Goal: Find contact information: Find contact information

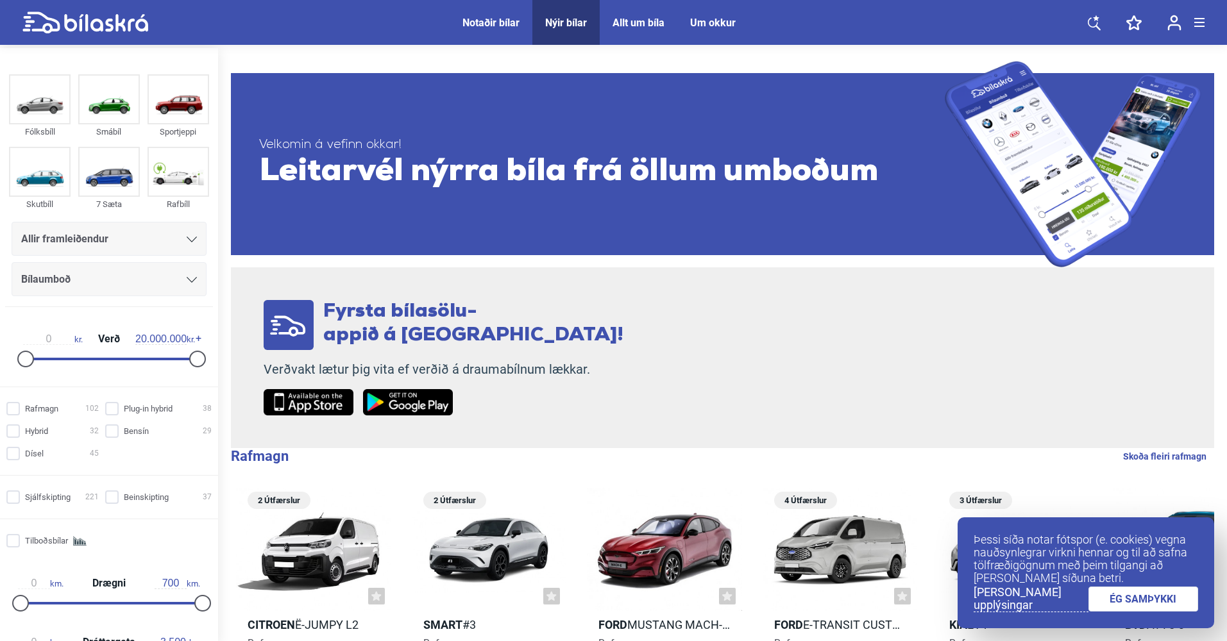
click at [716, 28] on div "Um okkur" at bounding box center [713, 23] width 46 height 12
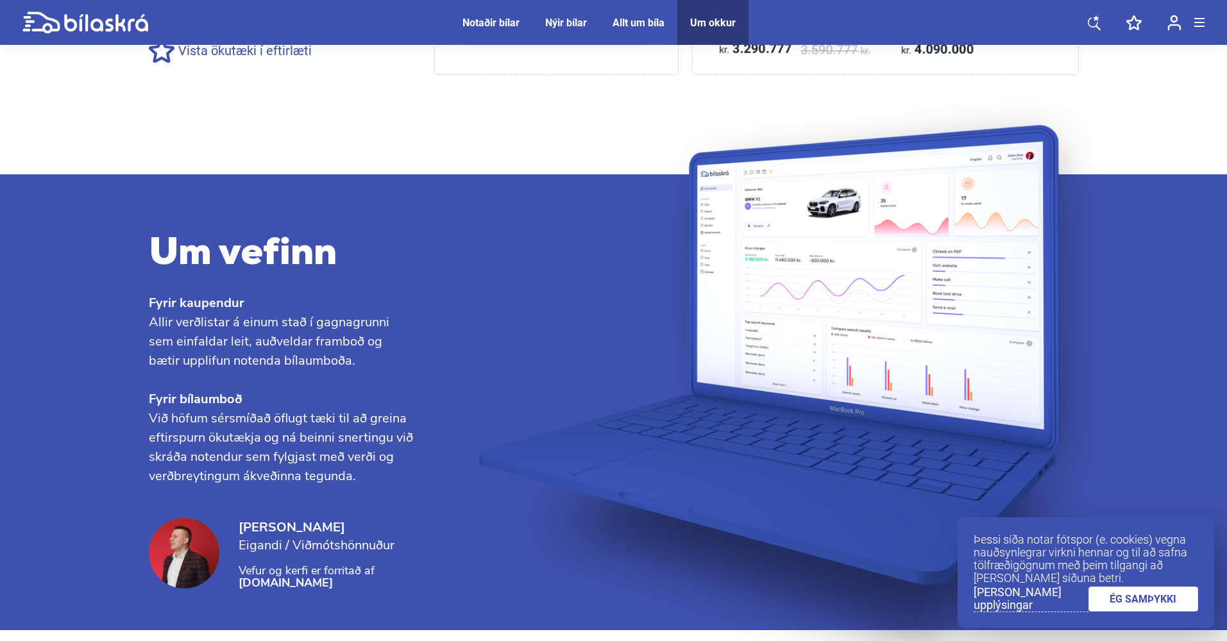
scroll to position [1363, 0]
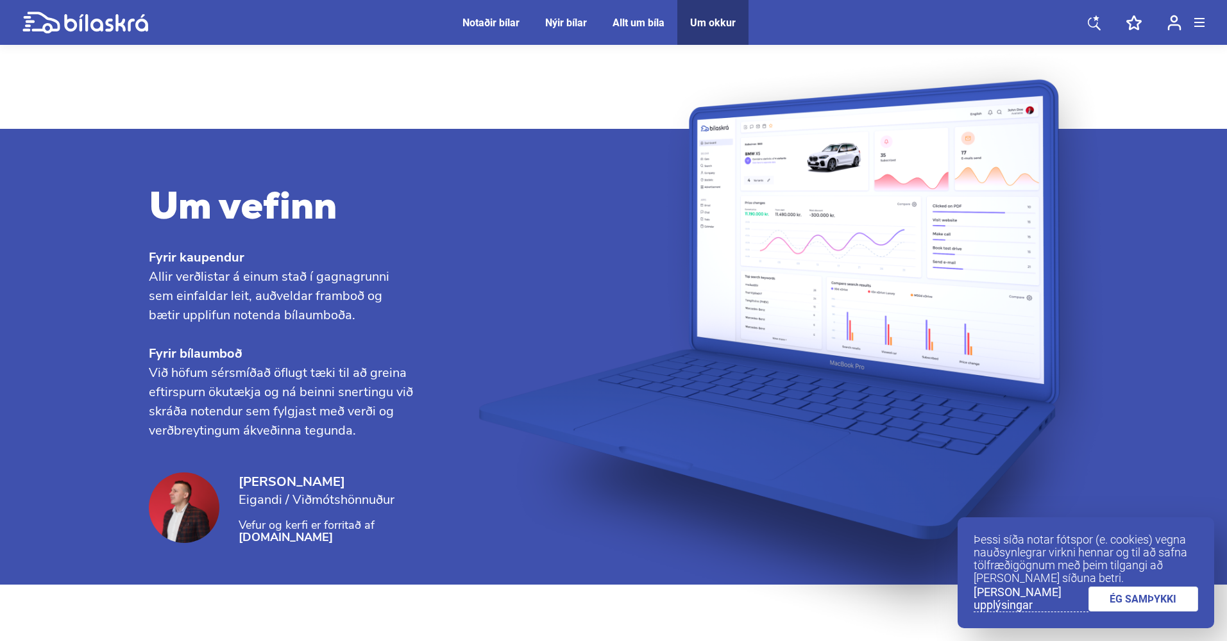
click at [1128, 612] on link "ÉG SAMÞYKKI" at bounding box center [1143, 599] width 110 height 25
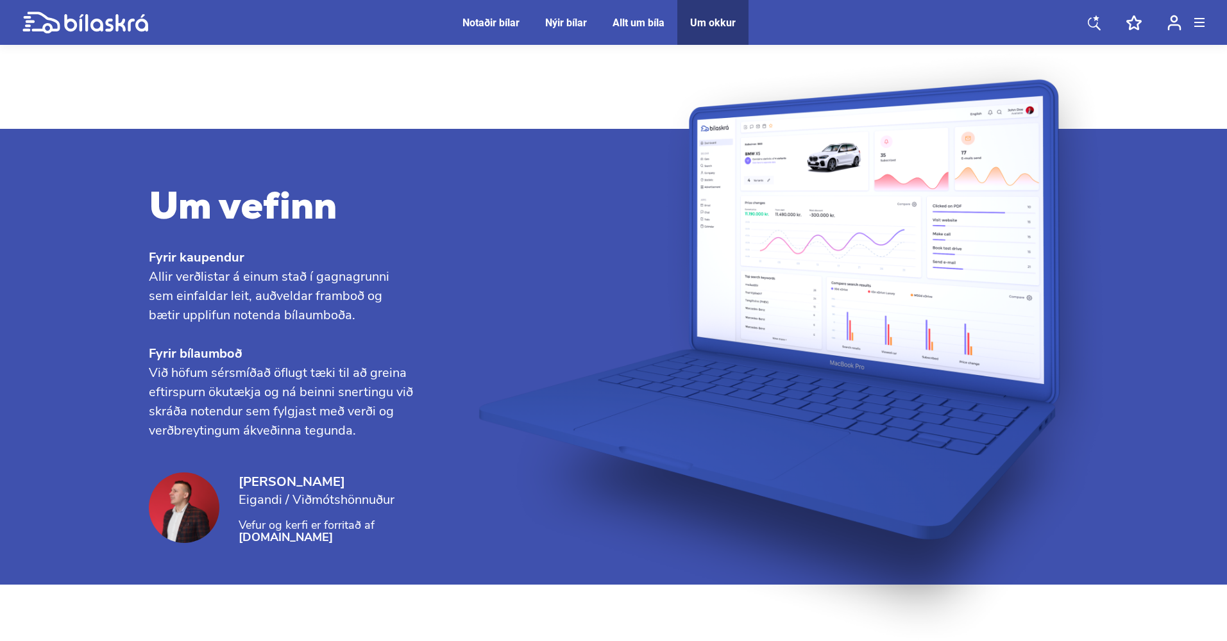
drag, startPoint x: 659, startPoint y: 403, endPoint x: 976, endPoint y: 558, distance: 352.2
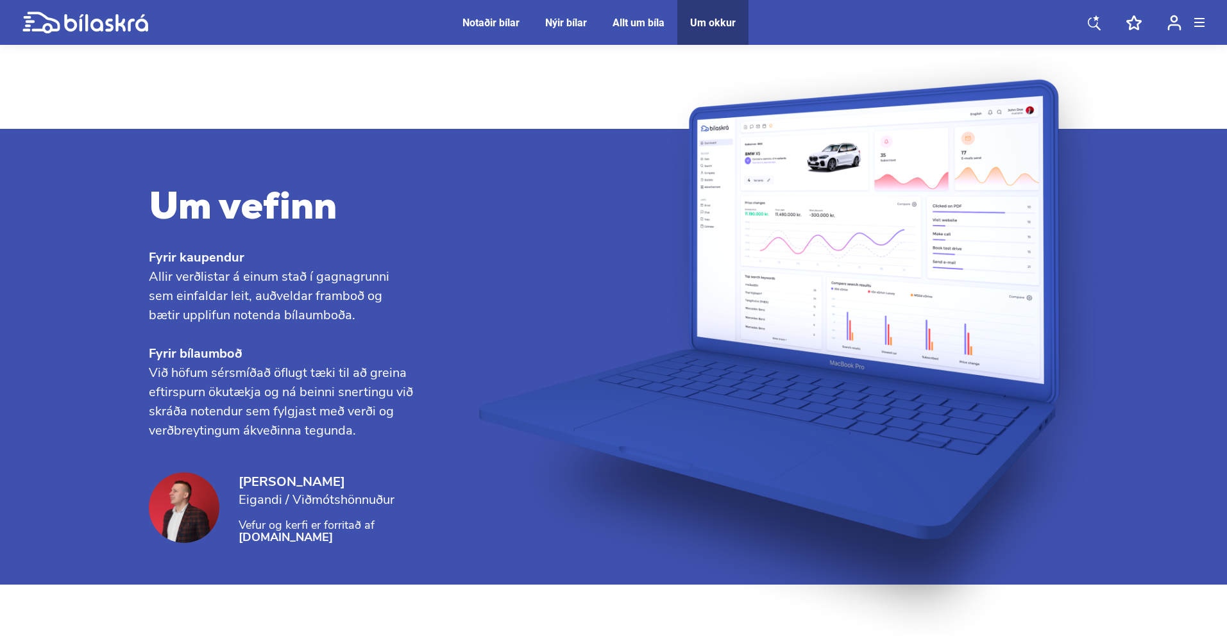
drag, startPoint x: 977, startPoint y: 568, endPoint x: 277, endPoint y: 314, distance: 744.8
drag, startPoint x: 259, startPoint y: 239, endPoint x: 167, endPoint y: 240, distance: 91.7
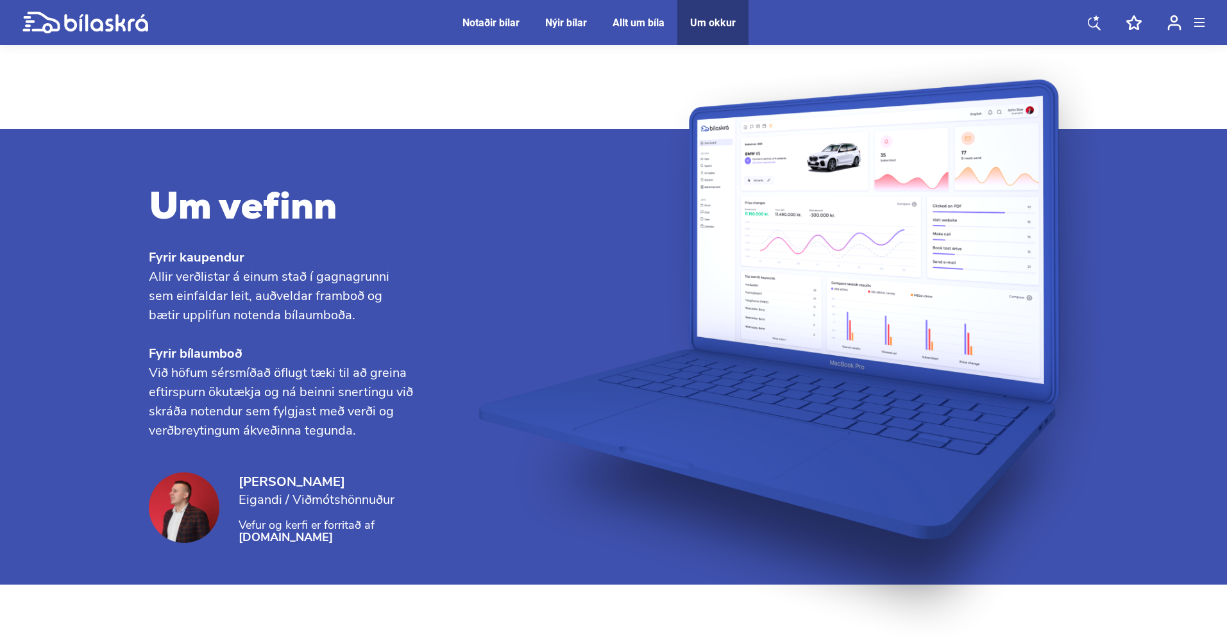
copy p "561219-0280"
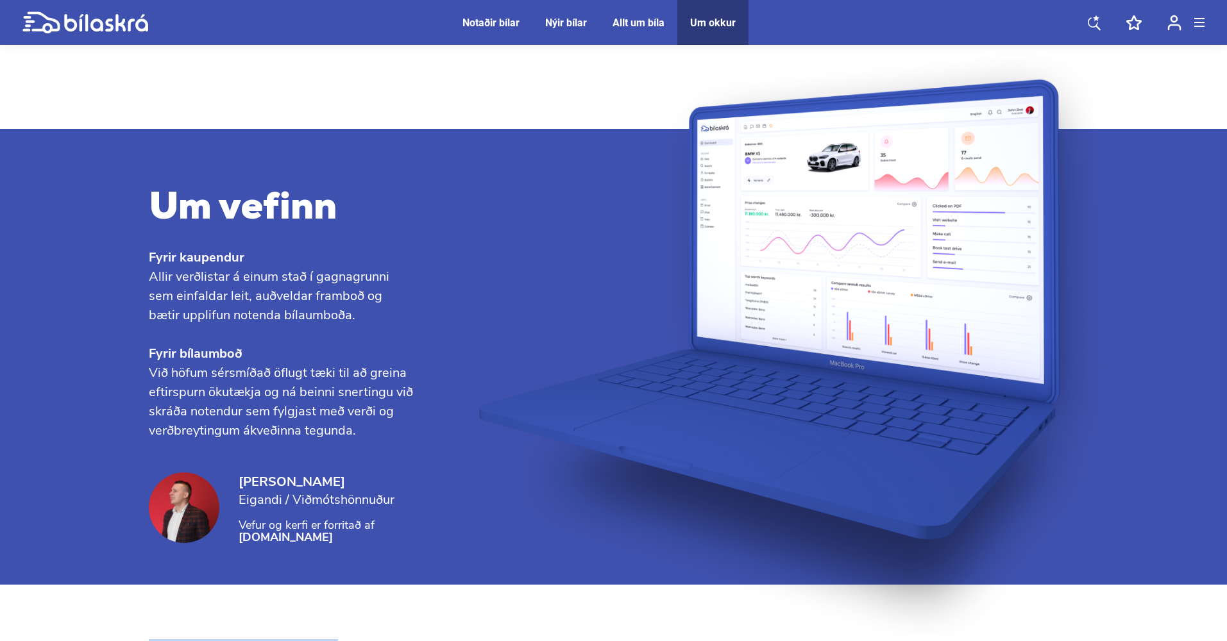
drag, startPoint x: 360, startPoint y: 303, endPoint x: 61, endPoint y: 111, distance: 356.0
drag, startPoint x: 139, startPoint y: 159, endPoint x: 841, endPoint y: 351, distance: 728.0
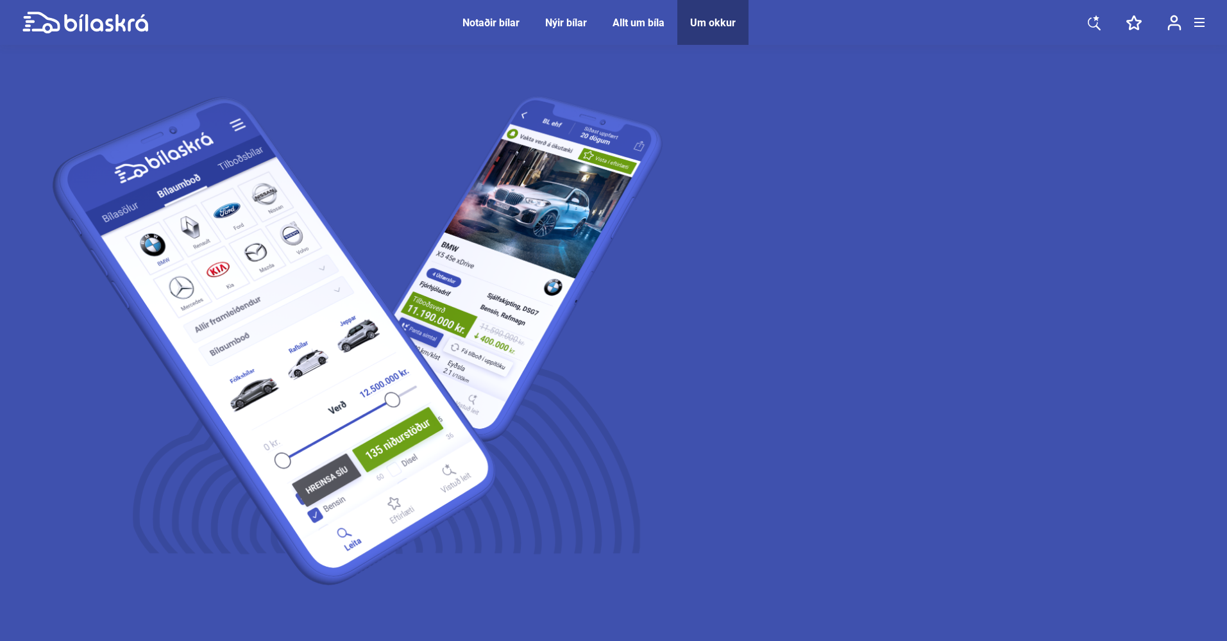
scroll to position [0, 0]
